Goal: Transaction & Acquisition: Purchase product/service

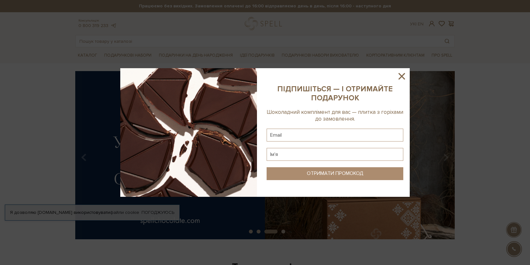
click at [401, 75] on icon at bounding box center [401, 76] width 11 height 11
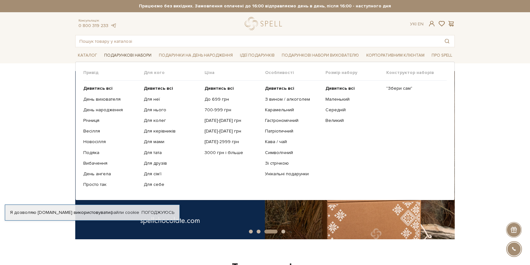
click at [134, 56] on link "Подарункові набори" at bounding box center [128, 55] width 52 height 10
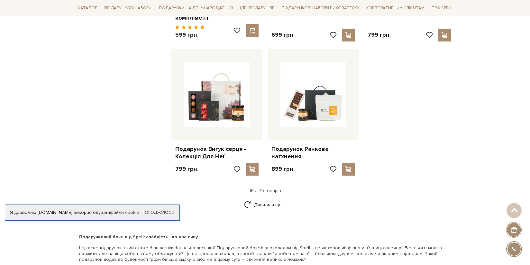
scroll to position [756, 0]
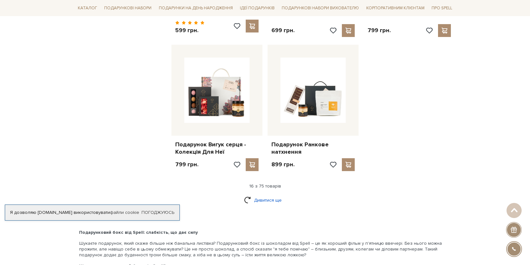
click at [262, 197] on link "Дивитися ще" at bounding box center [265, 199] width 42 height 11
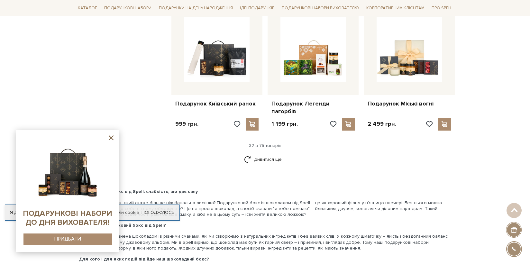
scroll to position [1473, 0]
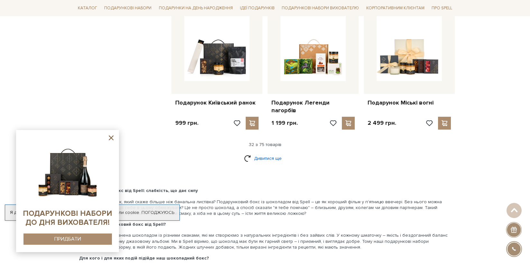
click at [268, 153] on link "Дивитися ще" at bounding box center [265, 158] width 42 height 11
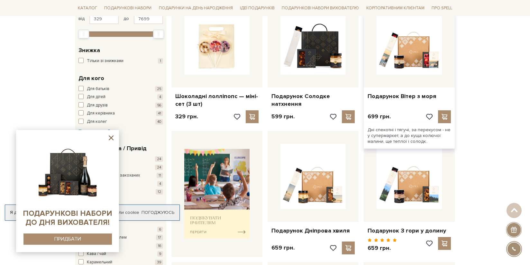
scroll to position [121, 0]
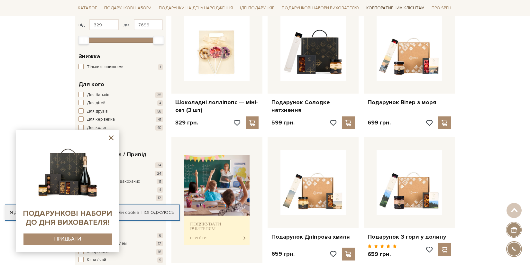
click at [392, 8] on link "Корпоративним клієнтам" at bounding box center [395, 8] width 63 height 11
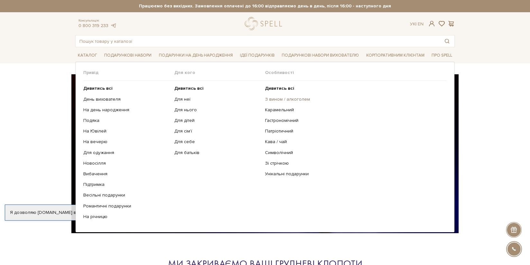
click at [276, 99] on link "З вином / алкоголем" at bounding box center [353, 99] width 177 height 6
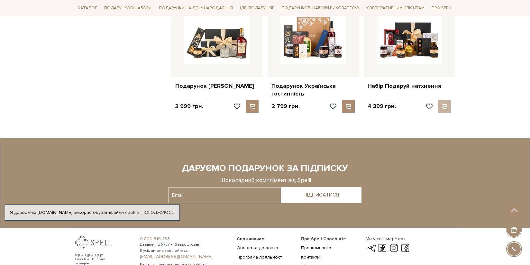
scroll to position [688, 0]
